Goal: Transaction & Acquisition: Purchase product/service

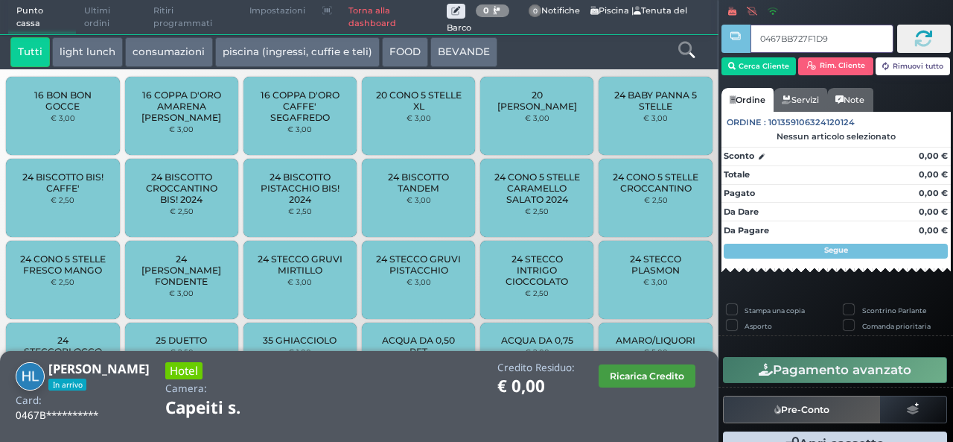
type input "0467BB727F1D90"
click at [680, 49] on icon at bounding box center [687, 50] width 16 height 16
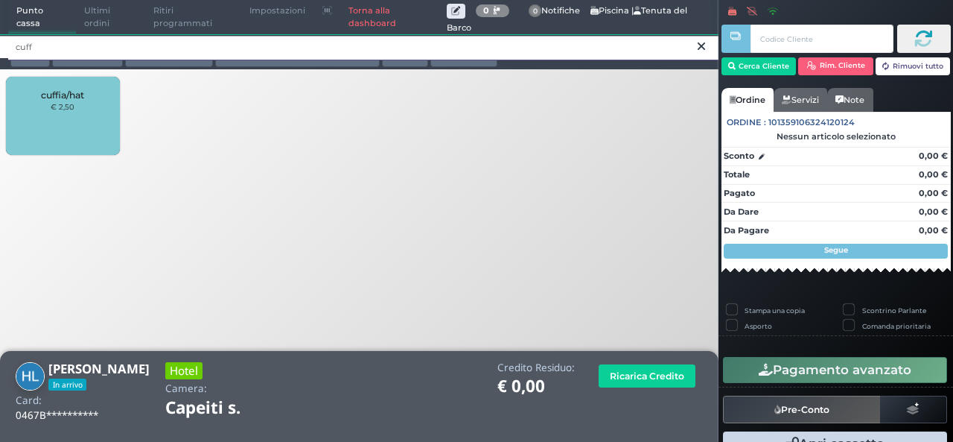
type input "cuff"
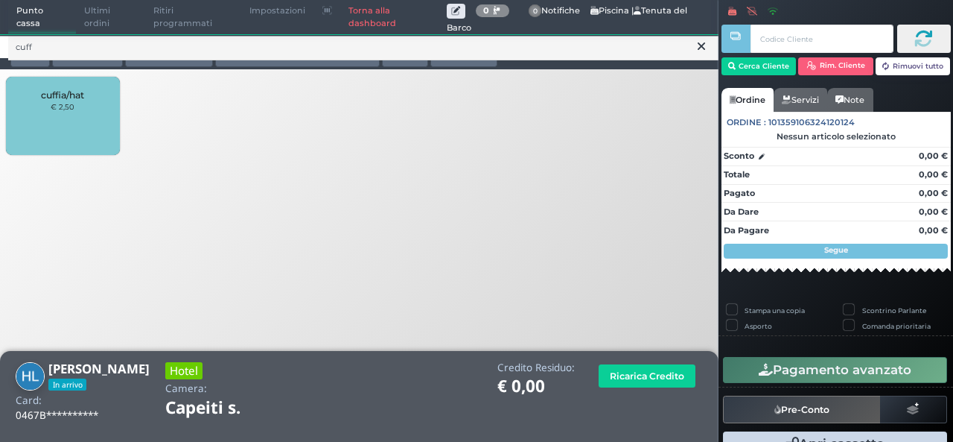
click at [64, 132] on div "cuffia/hat € 2,50" at bounding box center [62, 116] width 113 height 78
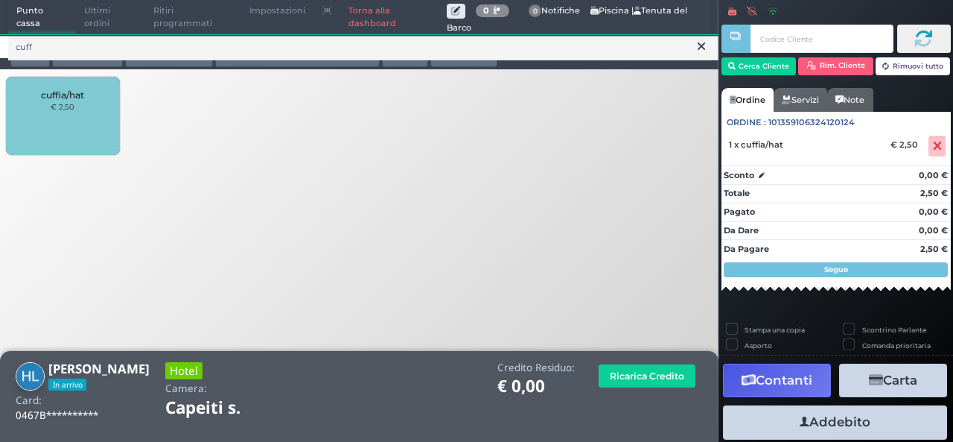
click at [64, 132] on div "cuffia/hat € 2,50" at bounding box center [62, 116] width 113 height 78
click at [859, 419] on button "Addebito" at bounding box center [835, 422] width 224 height 34
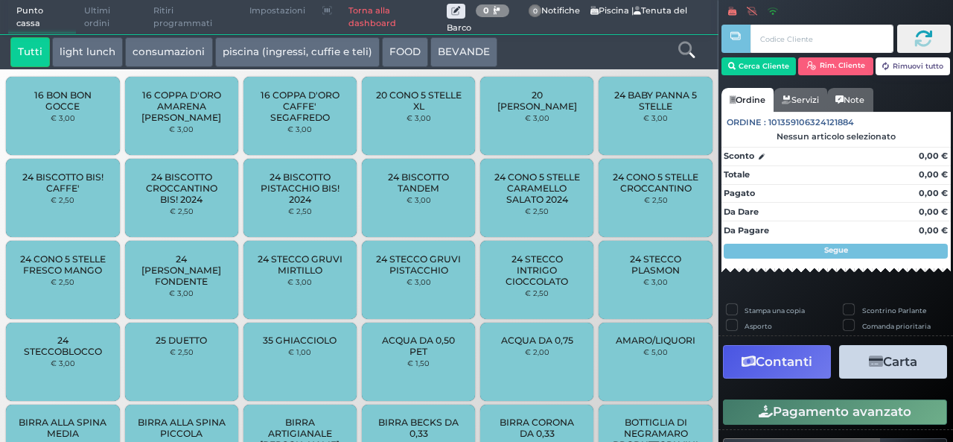
click at [859, 419] on button "Pagamento avanzato" at bounding box center [835, 411] width 224 height 25
